Goal: Use online tool/utility: Use online tool/utility

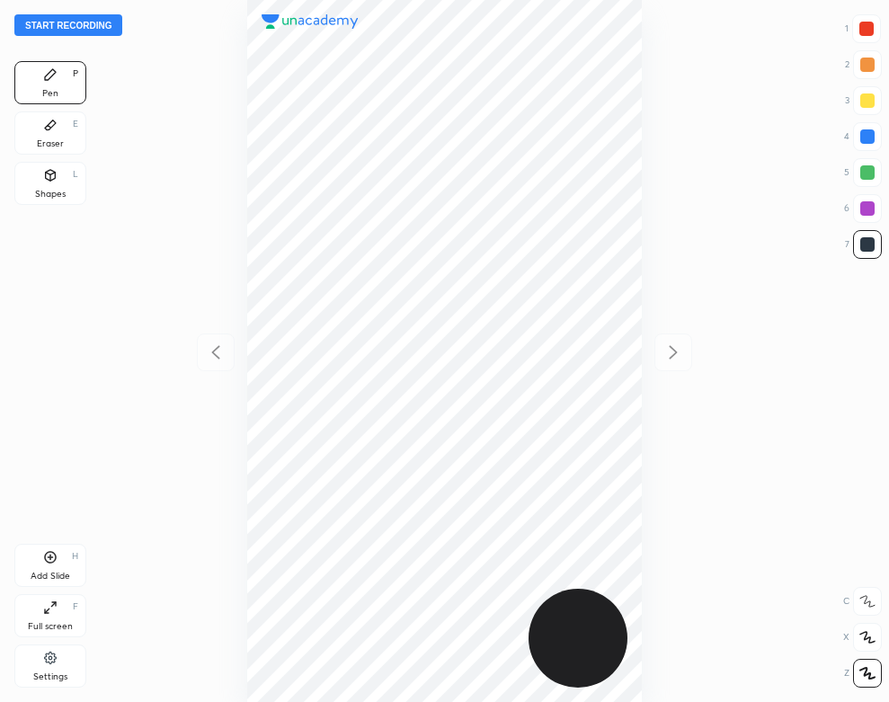
scroll to position [702, 601]
click at [108, 31] on button "Start recording" at bounding box center [68, 25] width 108 height 22
click at [40, 652] on div "Settings" at bounding box center [50, 665] width 72 height 43
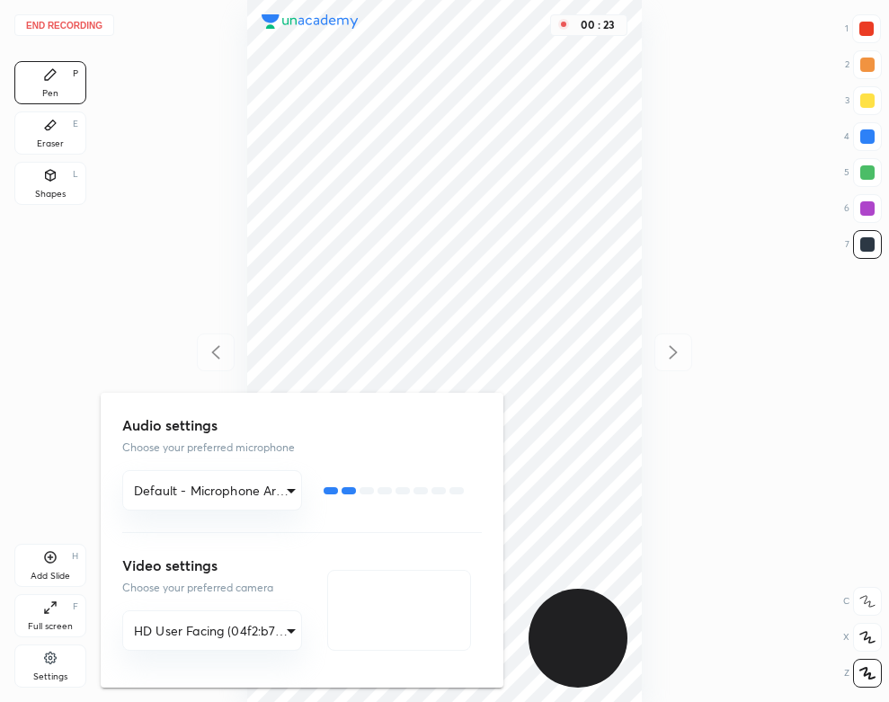
click at [261, 83] on div at bounding box center [444, 351] width 889 height 702
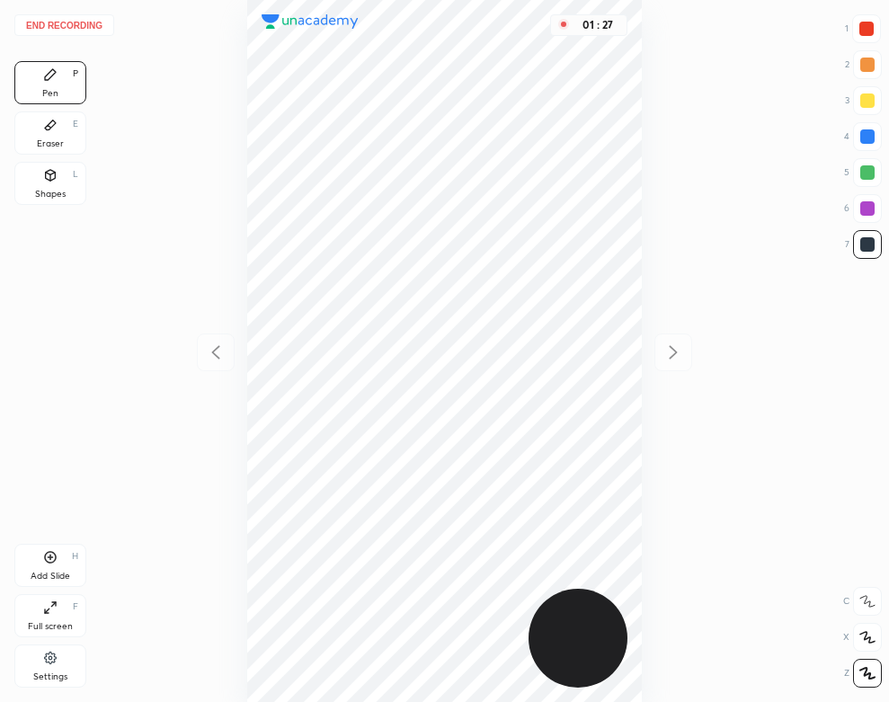
click at [53, 126] on icon at bounding box center [50, 125] width 11 height 10
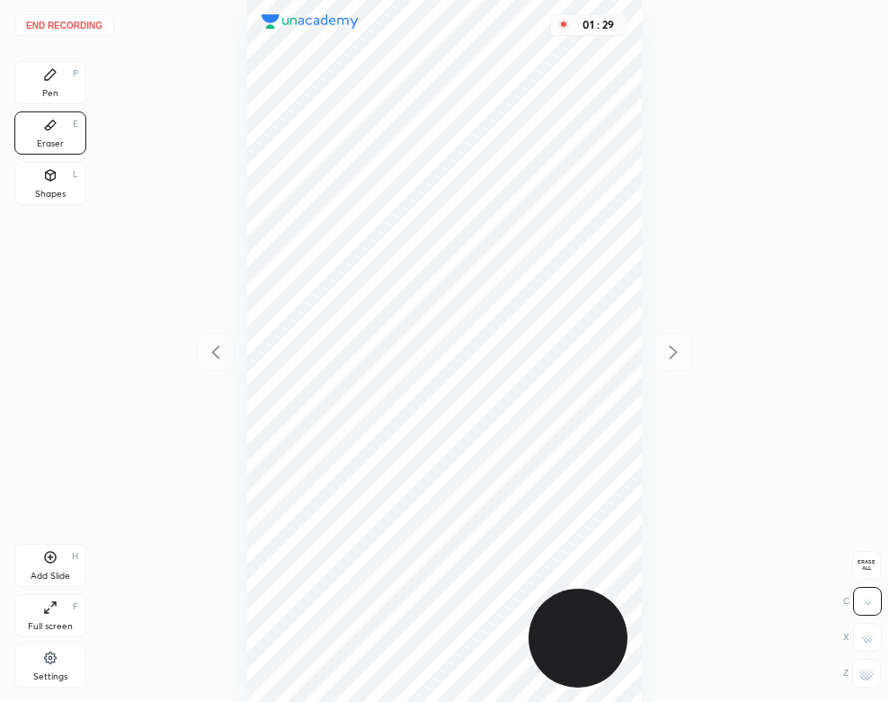
click at [59, 84] on div "Pen P" at bounding box center [50, 82] width 72 height 43
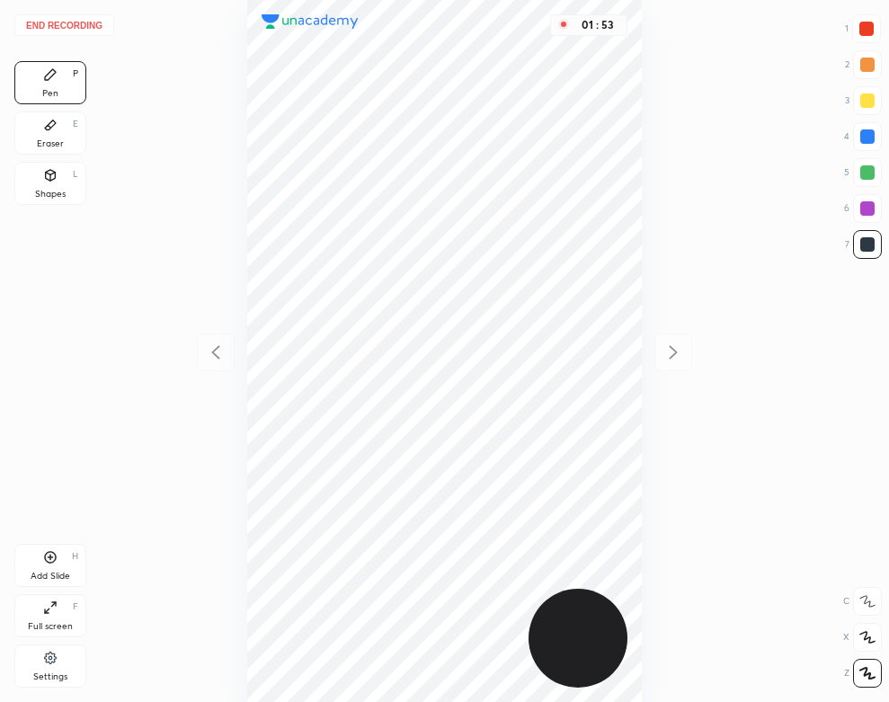
click at [80, 25] on button "End recording" at bounding box center [64, 25] width 100 height 22
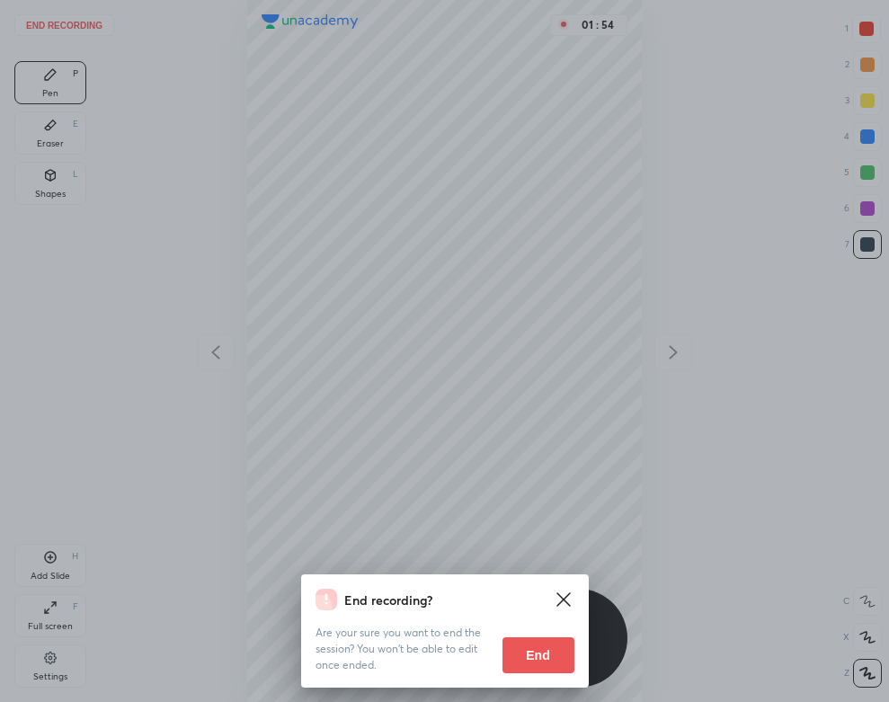
click at [549, 655] on button "End" at bounding box center [538, 655] width 72 height 36
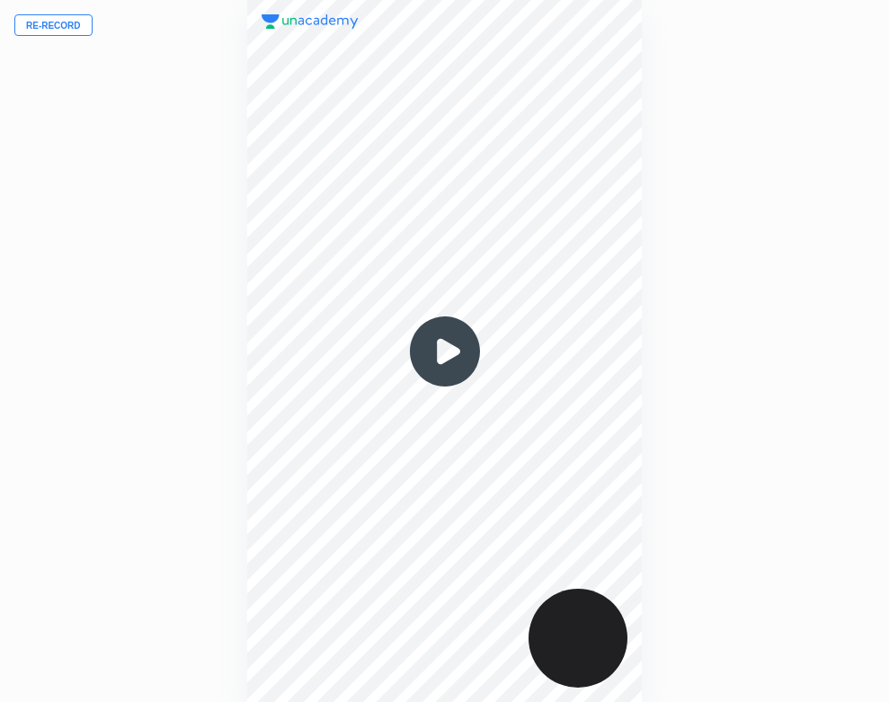
click at [446, 350] on img at bounding box center [445, 351] width 86 height 86
